Goal: Use online tool/utility: Use online tool/utility

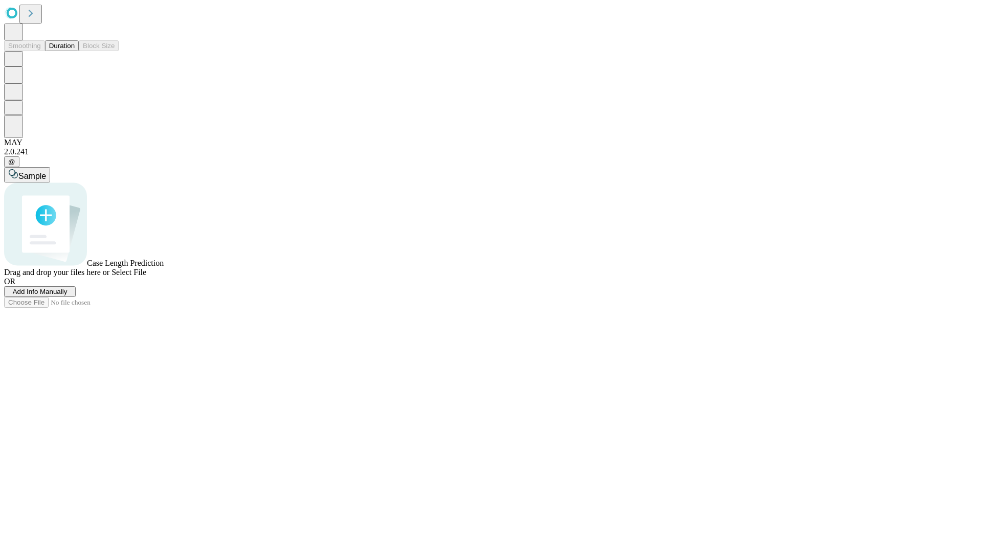
click at [75, 51] on button "Duration" at bounding box center [62, 45] width 34 height 11
click at [46, 172] on span "Sample" at bounding box center [32, 176] width 28 height 9
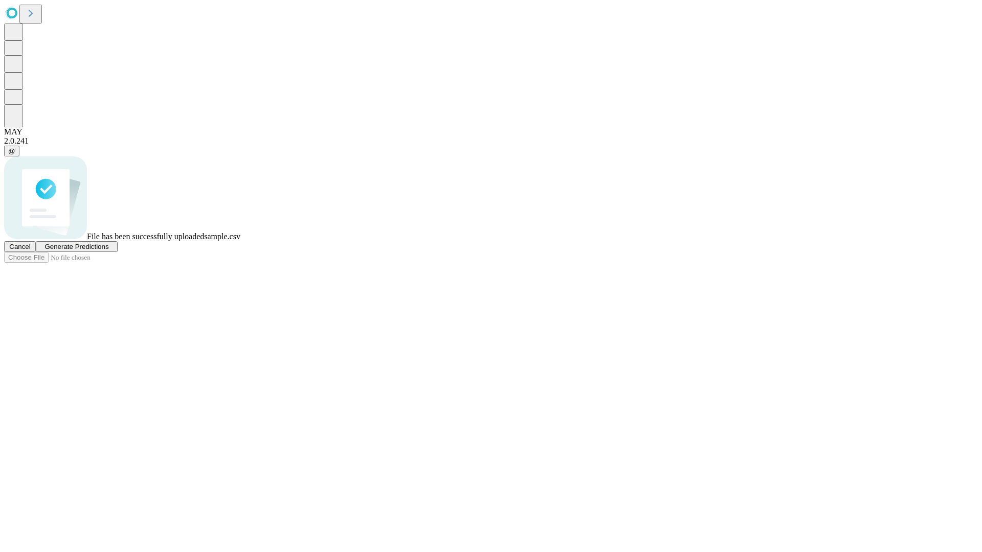
click at [108, 251] on span "Generate Predictions" at bounding box center [76, 247] width 64 height 8
